Goal: Information Seeking & Learning: Check status

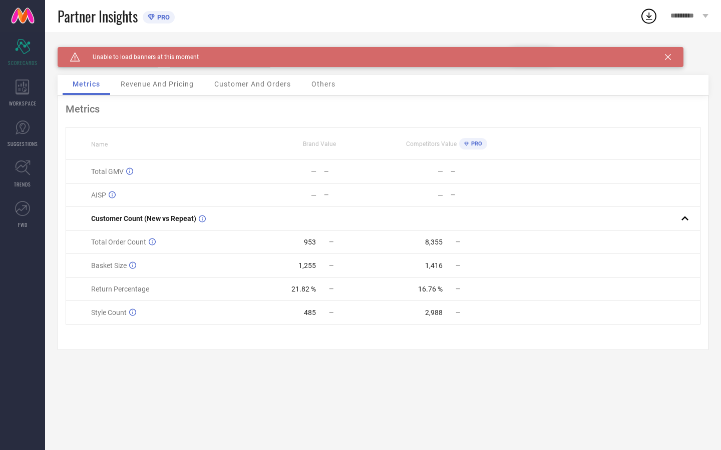
click at [669, 55] on icon at bounding box center [668, 57] width 6 height 6
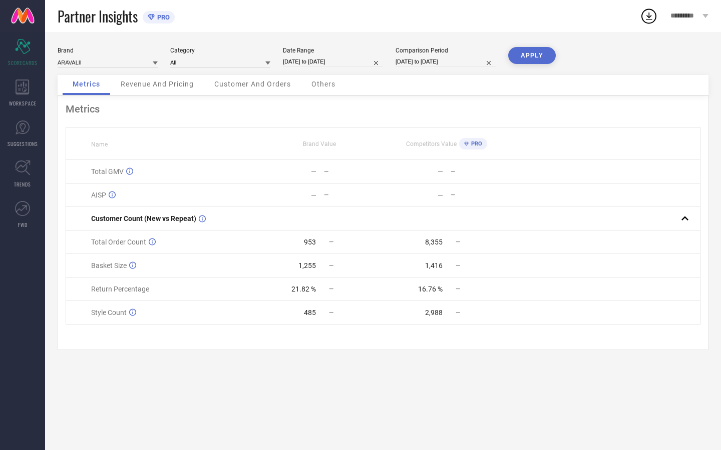
click at [161, 84] on span "Revenue And Pricing" at bounding box center [157, 84] width 73 height 8
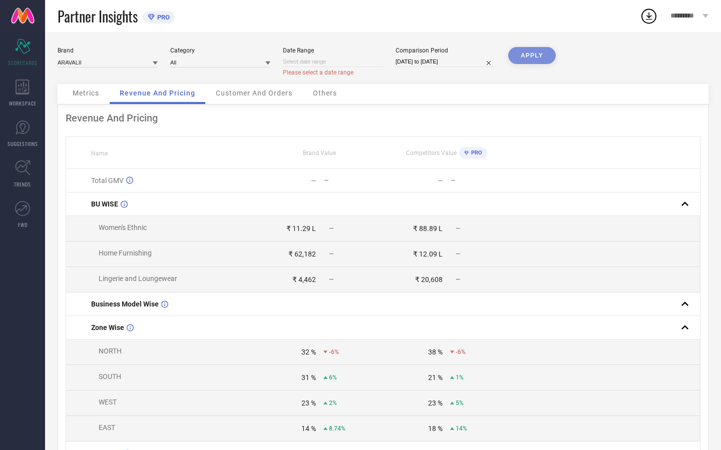
click at [340, 60] on input at bounding box center [333, 62] width 100 height 11
select select "9"
select select "2025"
select select "10"
select select "2025"
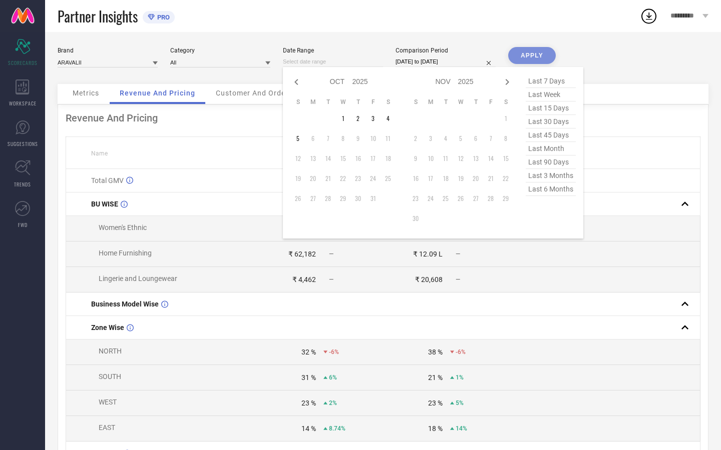
click at [554, 81] on span "last 7 days" at bounding box center [550, 82] width 50 height 14
type input "[DATE] to [DATE]"
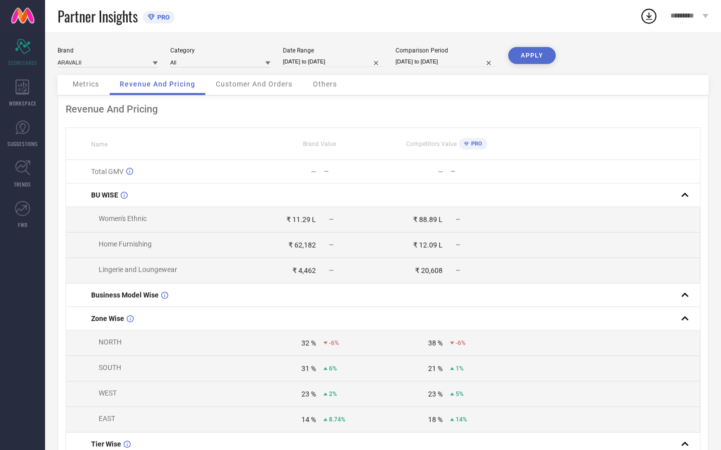
click at [539, 59] on button "APPLY" at bounding box center [532, 55] width 48 height 17
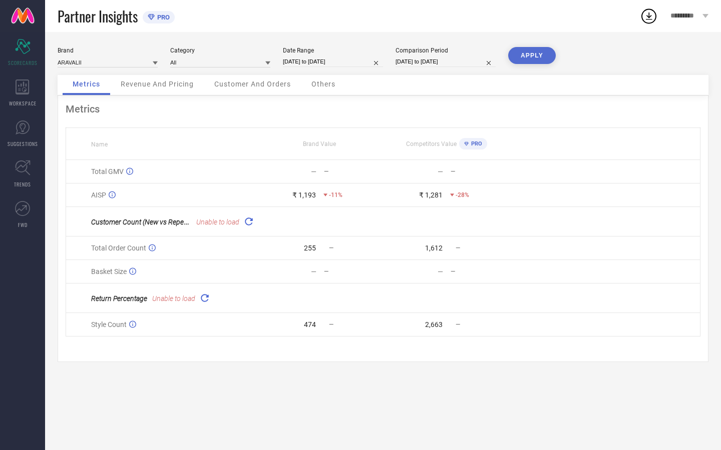
click at [306, 64] on input "[DATE] to [DATE]" at bounding box center [333, 62] width 100 height 11
select select "8"
select select "2025"
select select "9"
select select "2025"
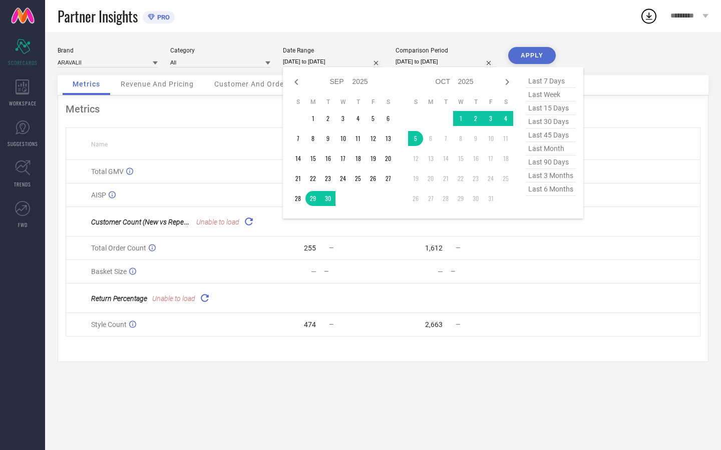
click at [554, 121] on span "last 30 days" at bounding box center [550, 122] width 50 height 14
type input "[DATE] to [DATE]"
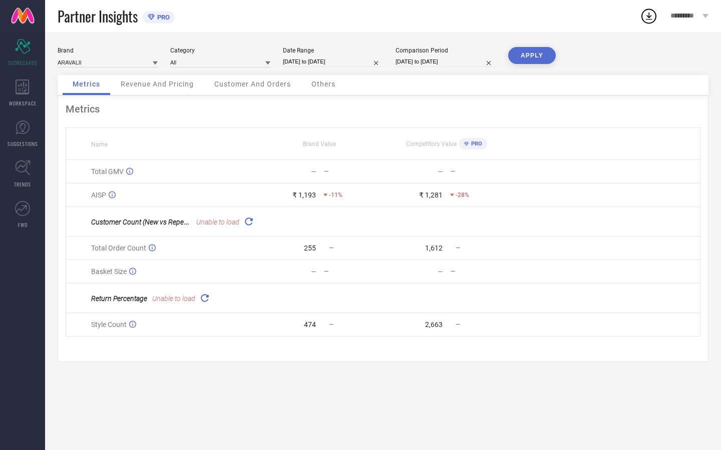
click at [534, 55] on button "APPLY" at bounding box center [532, 55] width 48 height 17
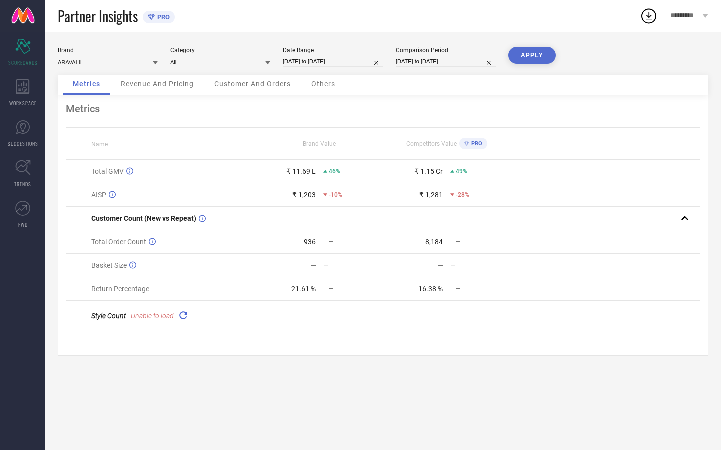
click at [194, 91] on div "Revenue And Pricing" at bounding box center [157, 85] width 93 height 20
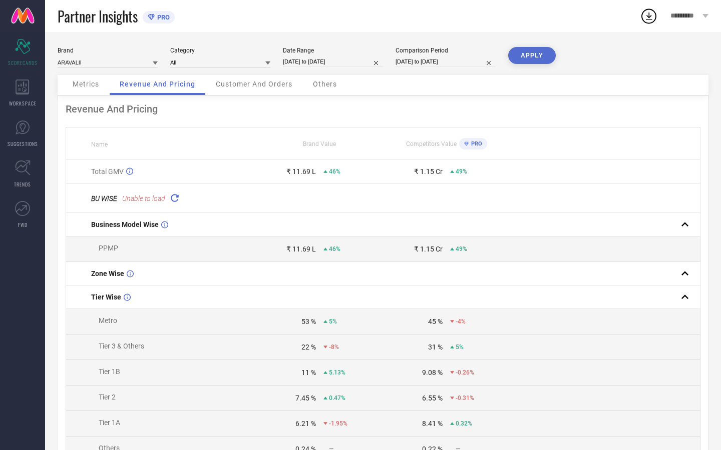
click at [234, 91] on div "Customer And Orders" at bounding box center [254, 85] width 97 height 20
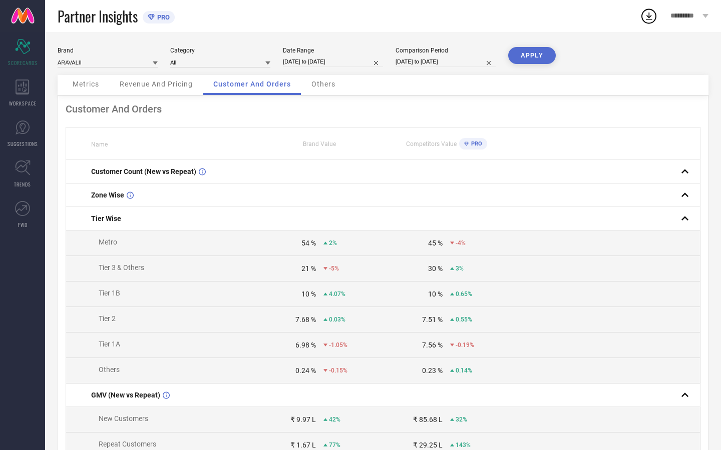
click at [162, 85] on span "Revenue And Pricing" at bounding box center [156, 84] width 73 height 8
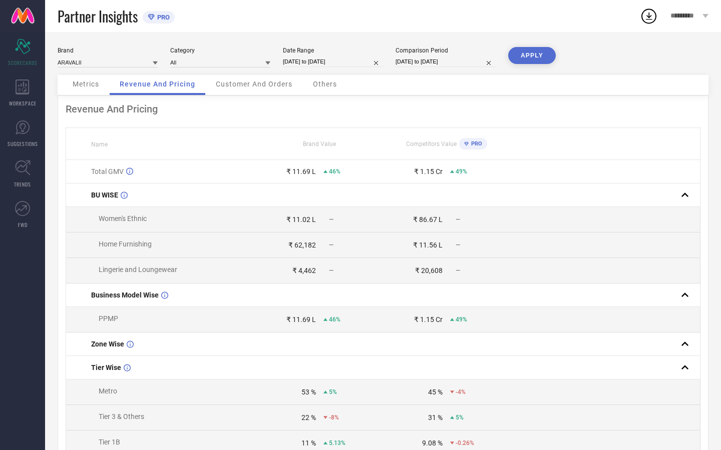
click at [267, 87] on span "Customer And Orders" at bounding box center [254, 84] width 77 height 8
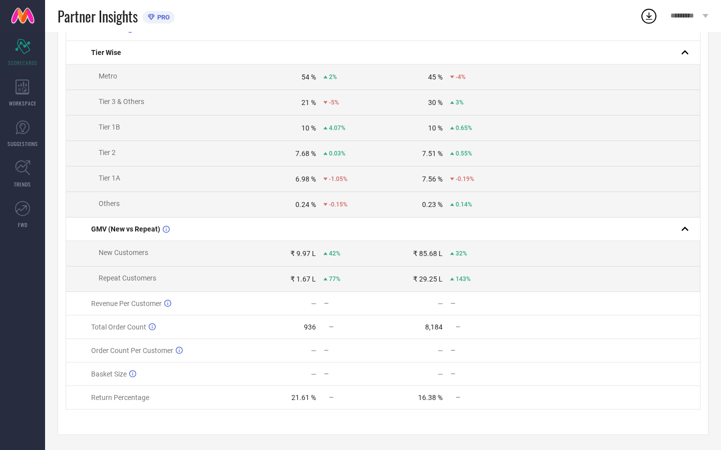
scroll to position [150, 0]
